Goal: Task Accomplishment & Management: Complete application form

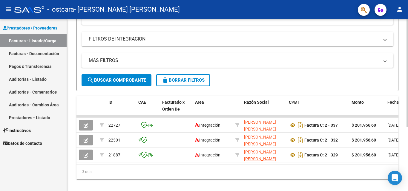
scroll to position [102, 0]
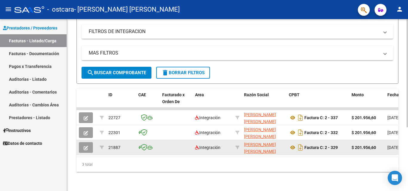
click at [91, 145] on button "button" at bounding box center [86, 147] width 14 height 11
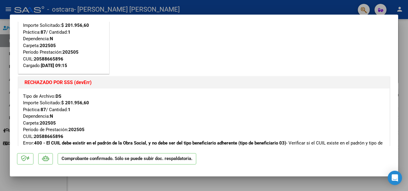
scroll to position [30, 0]
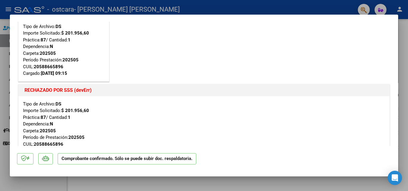
click at [221, 174] on mat-dialog-container "Cargada para enviar SSS Tipo de Archivo: DS Importe Solicitado: $ 201.956,60 Pr…" at bounding box center [204, 96] width 388 height 162
click at [220, 178] on div at bounding box center [204, 95] width 408 height 191
type input "$ 0,00"
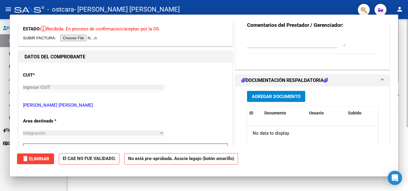
click at [220, 178] on div "Video tutorial PRESTADORES -> Listado de CPBTs Emitidos por Prestadores / Prove…" at bounding box center [237, 56] width 341 height 269
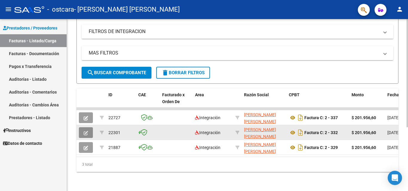
click at [83, 128] on button "button" at bounding box center [86, 133] width 14 height 11
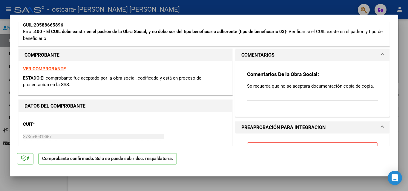
scroll to position [119, 0]
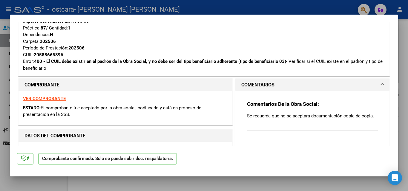
click at [233, 7] on div at bounding box center [204, 95] width 408 height 191
type input "$ 0,00"
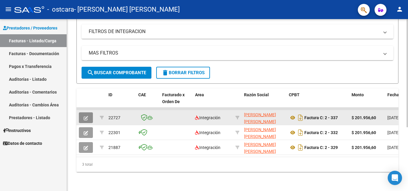
click at [87, 117] on button "button" at bounding box center [86, 118] width 14 height 11
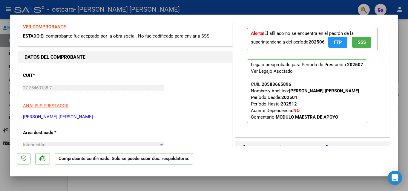
scroll to position [0, 0]
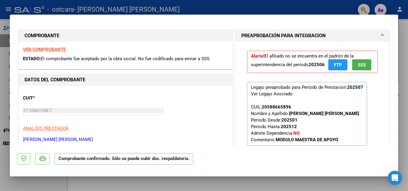
click at [270, 9] on div at bounding box center [204, 95] width 408 height 191
type input "$ 0,00"
